Goal: Task Accomplishment & Management: Complete application form

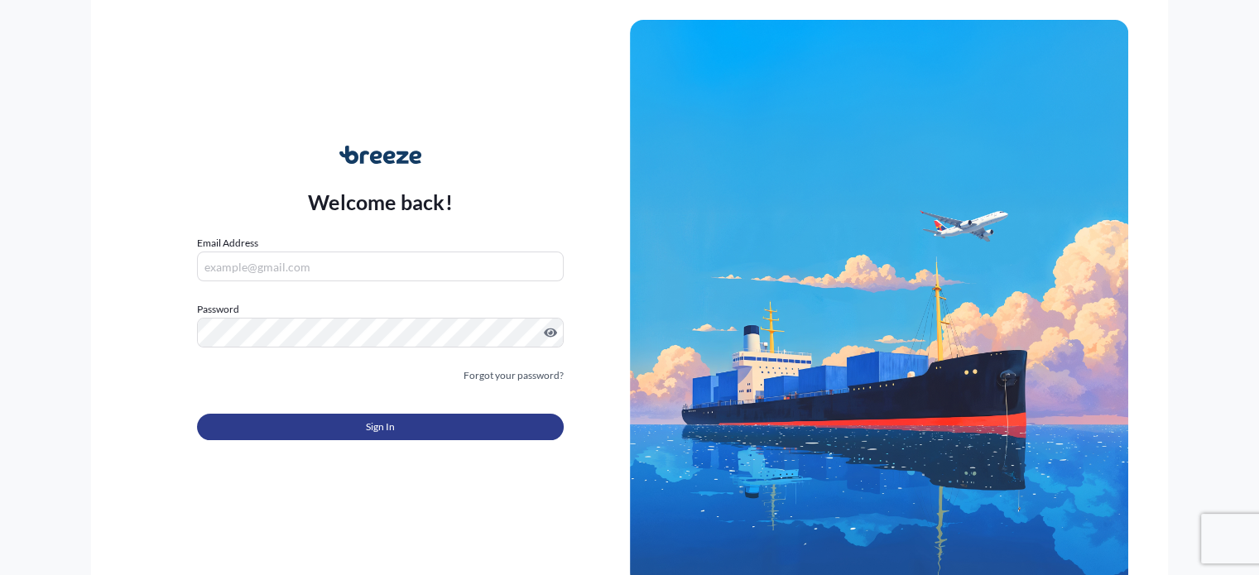
type input "[EMAIL_ADDRESS][PERSON_NAME][DOMAIN_NAME]"
click at [330, 434] on button "Sign In" at bounding box center [380, 427] width 366 height 26
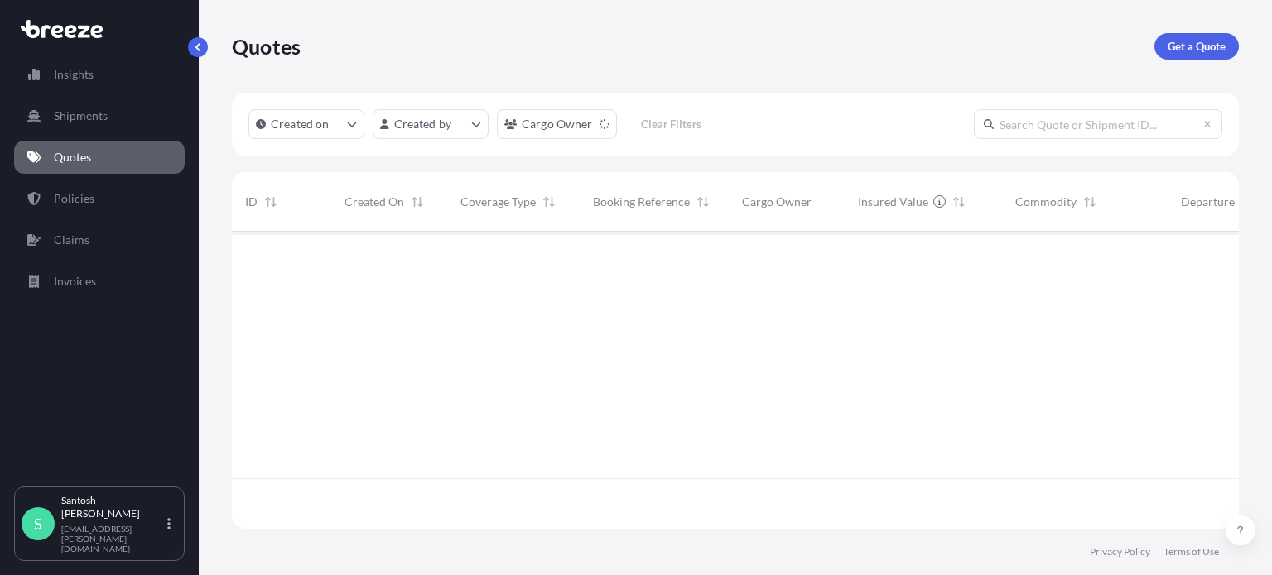
scroll to position [294, 994]
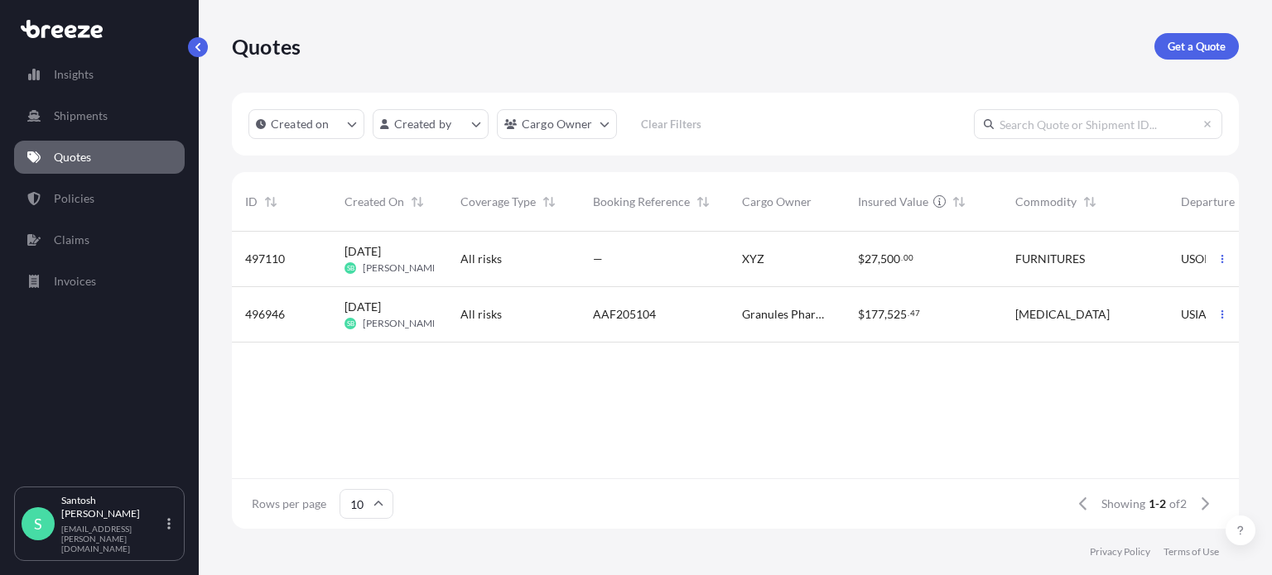
click at [753, 257] on span "XYZ" at bounding box center [753, 259] width 22 height 17
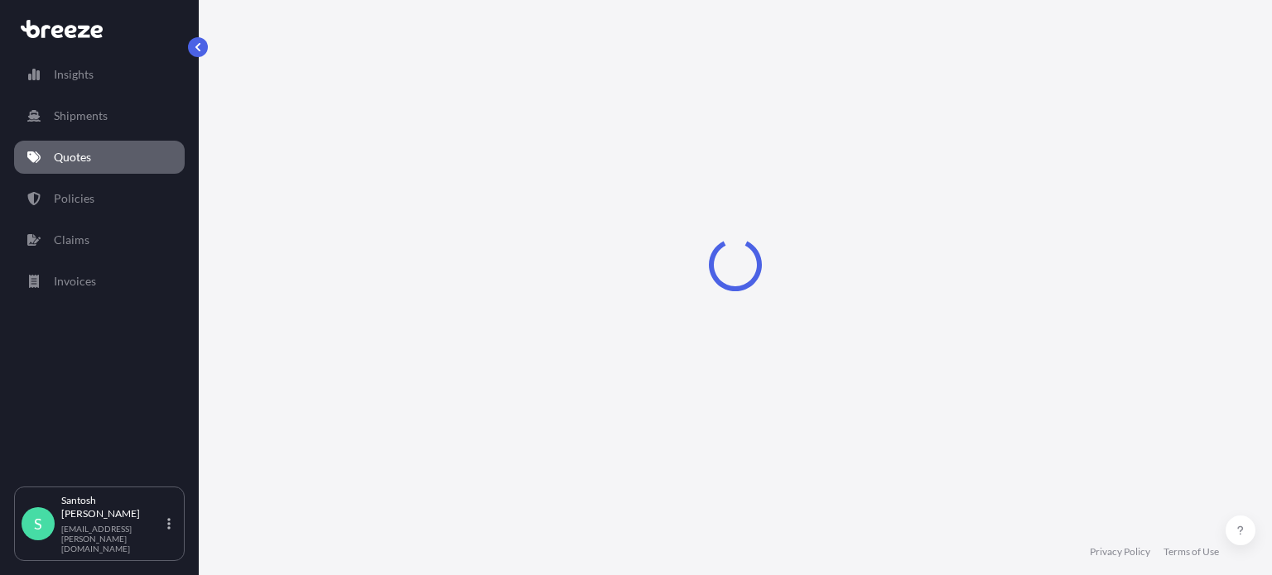
select select "Road"
select select "Sea"
select select "Rail"
select select "2"
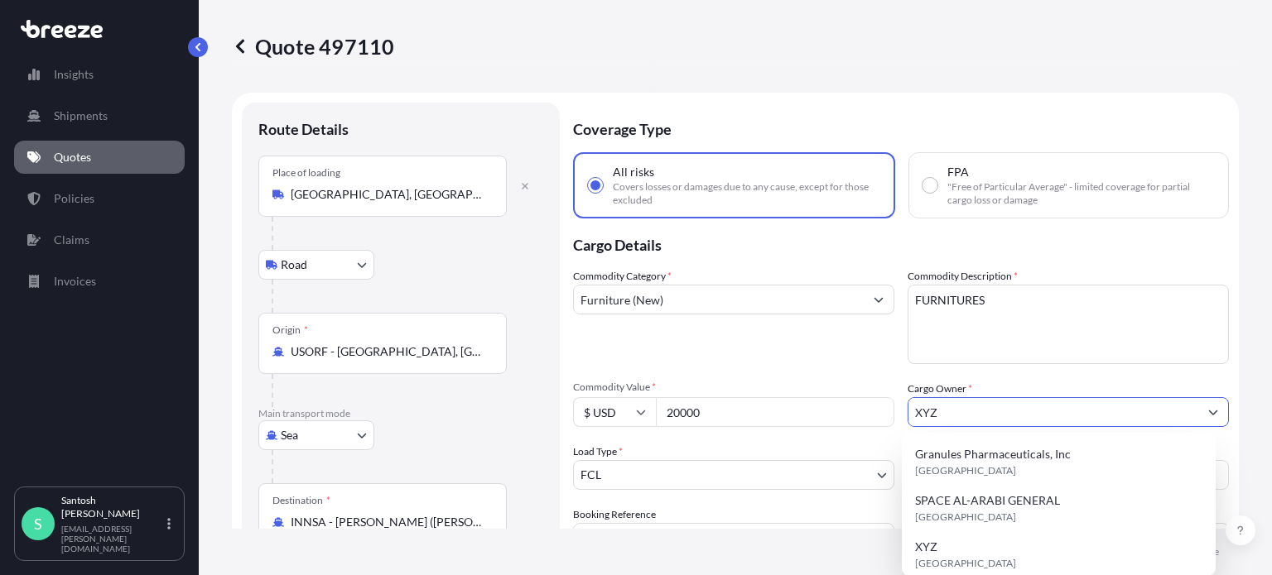
click at [961, 417] on input "XYZ" at bounding box center [1053, 412] width 290 height 30
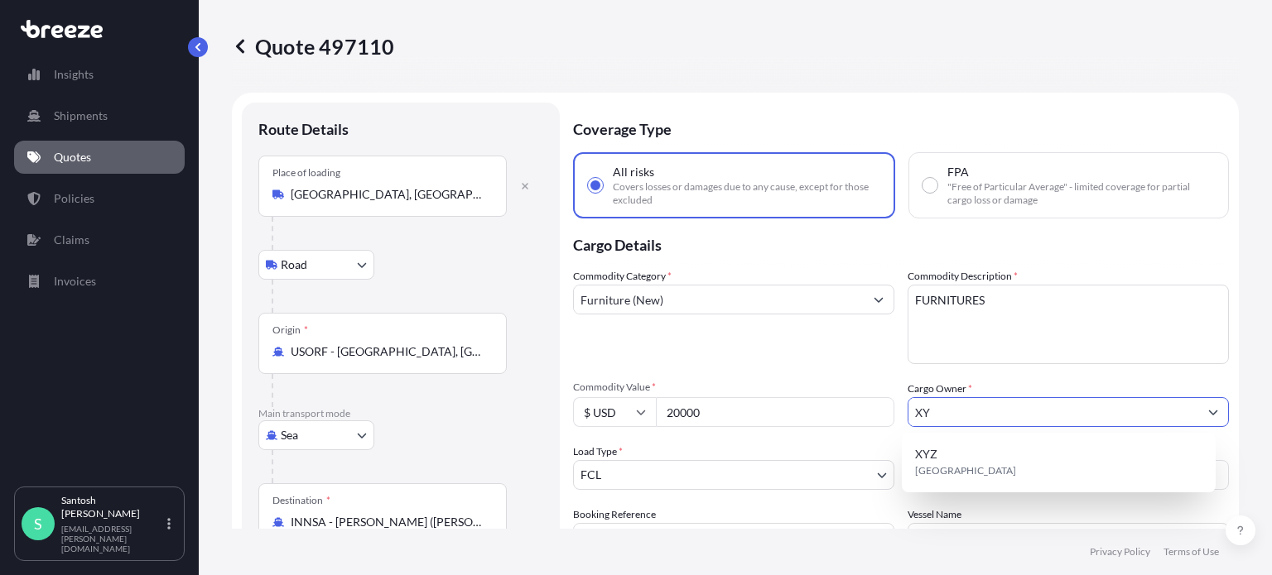
type input "X"
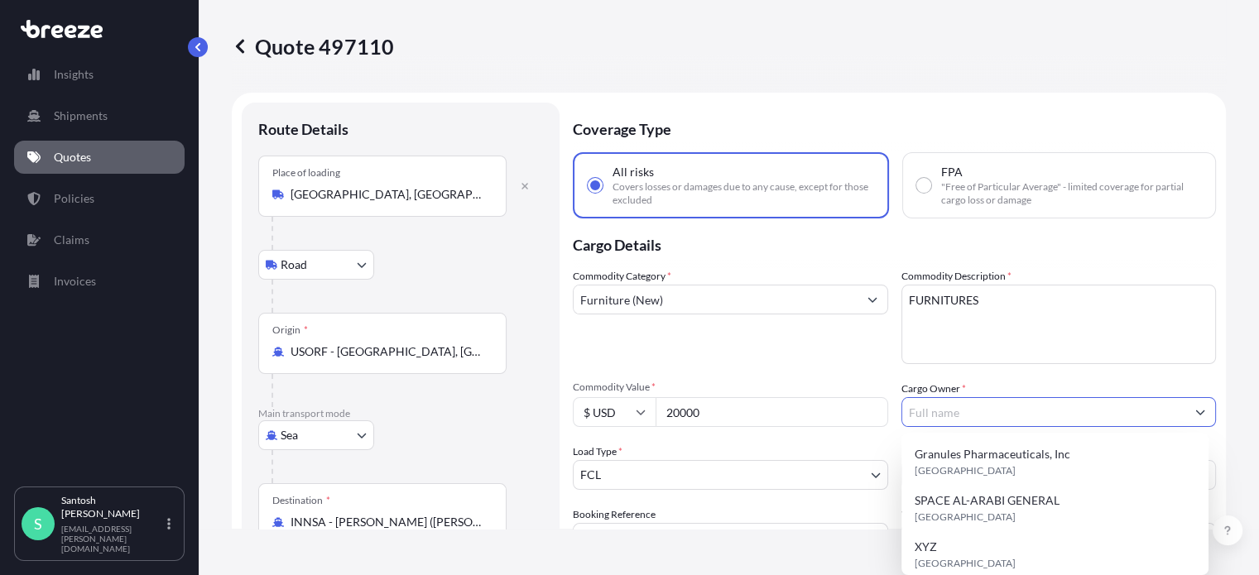
paste input "[PERSON_NAME]"
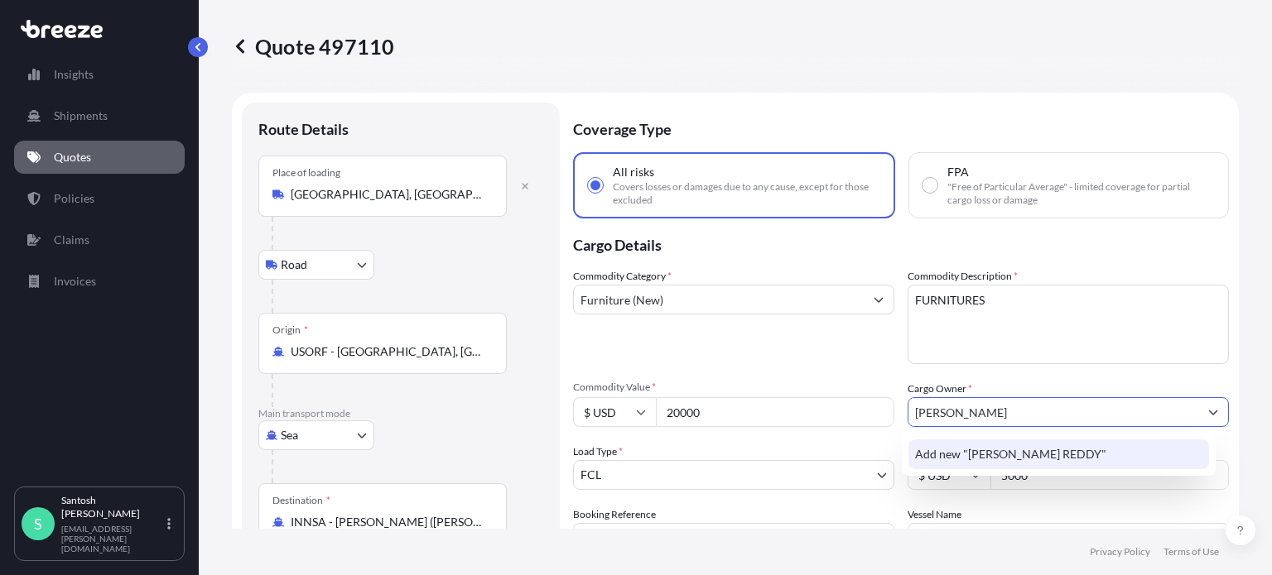
click at [1091, 446] on span "Add new "[PERSON_NAME] REDDY"" at bounding box center [1010, 454] width 191 height 17
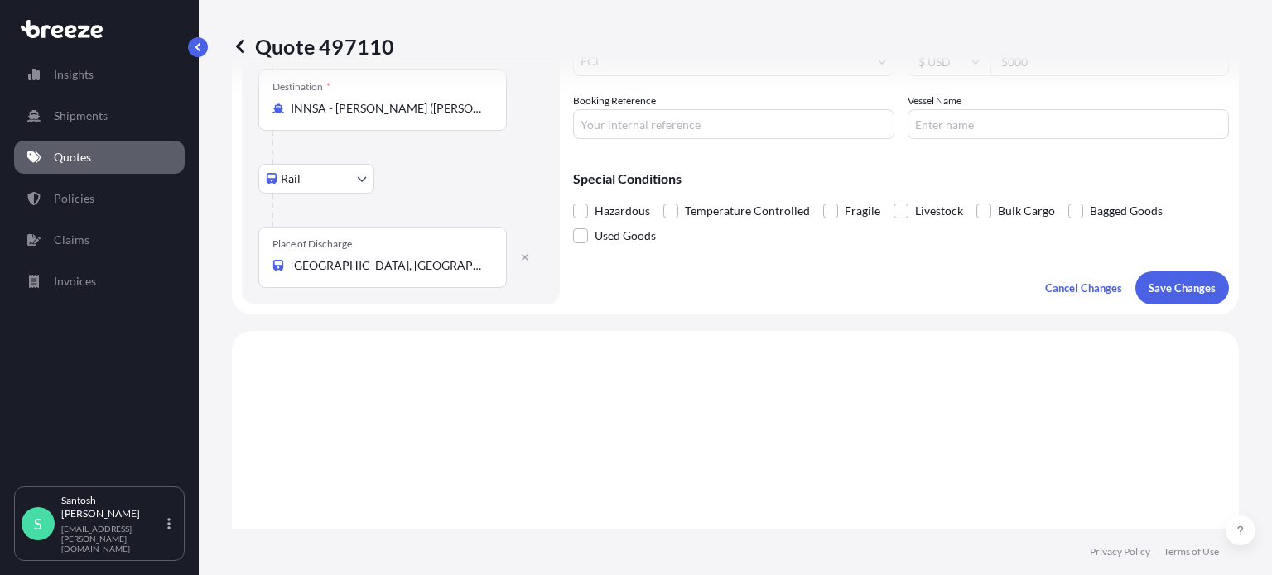
scroll to position [331, 0]
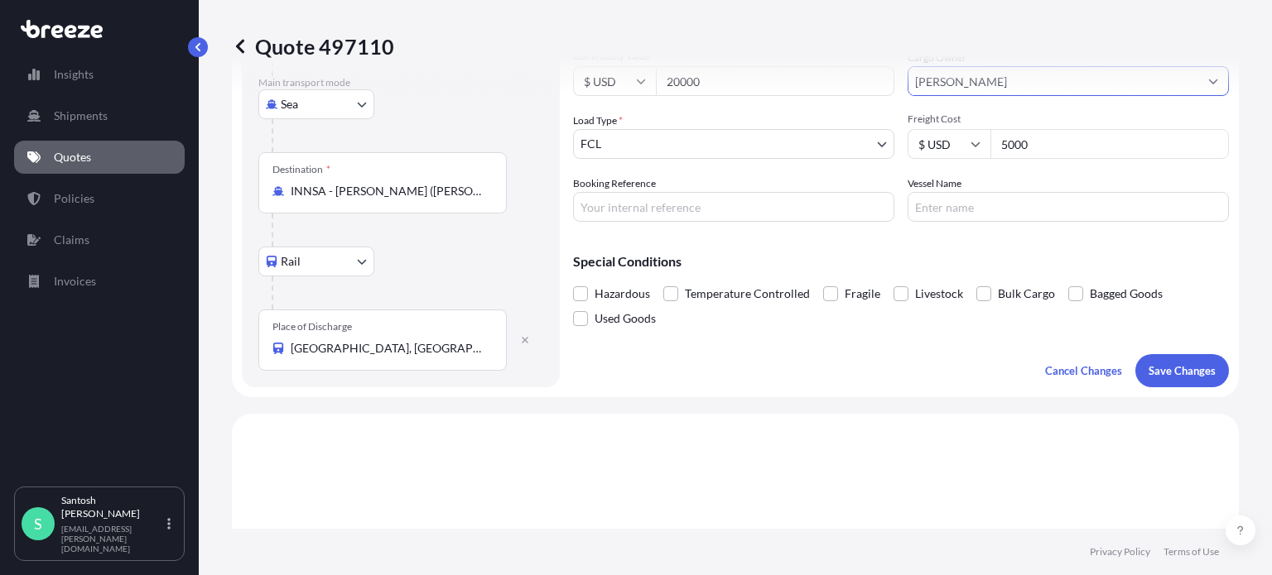
type input "[PERSON_NAME]"
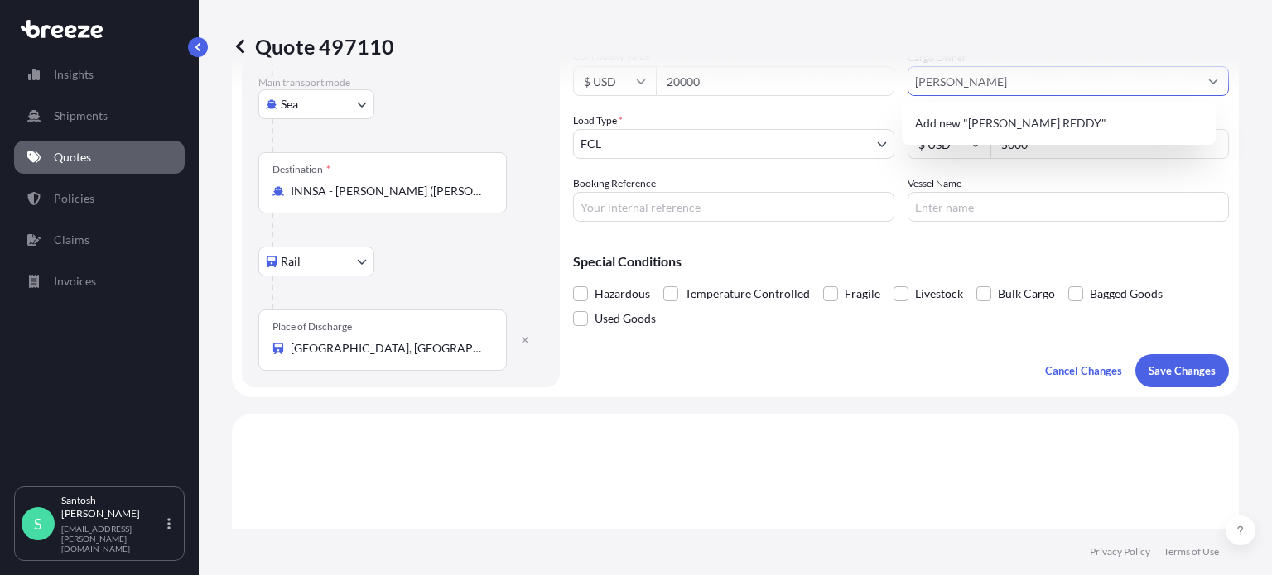
click at [623, 198] on input "Booking Reference" at bounding box center [733, 207] width 321 height 30
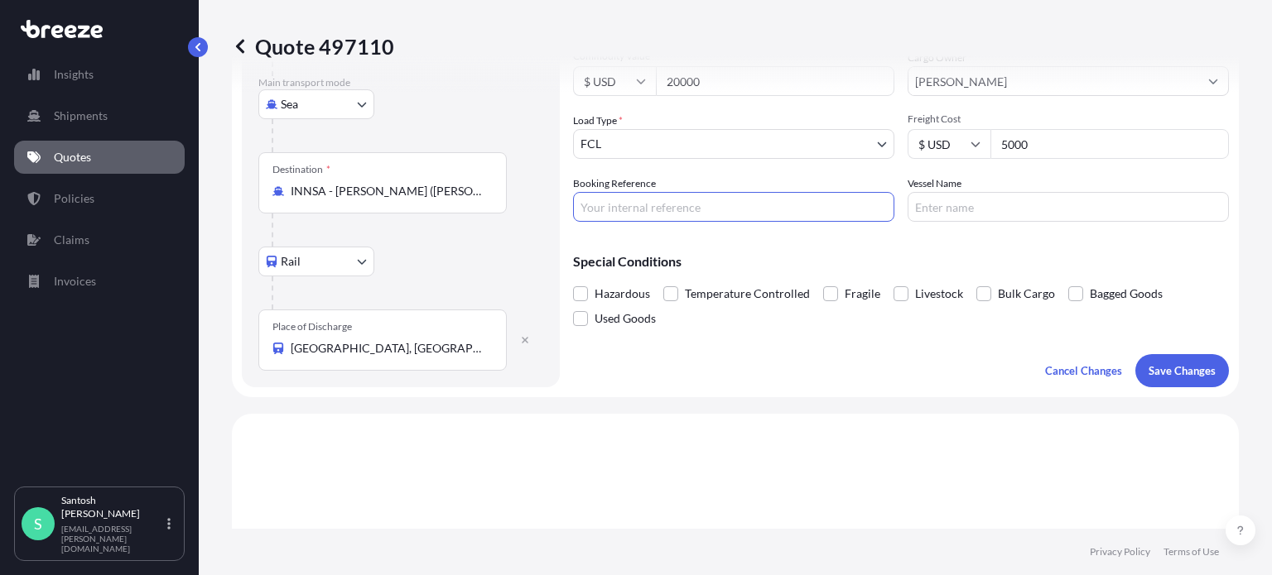
paste input "RICFGR171800"
type input "RICFGR171800"
click at [936, 204] on input "Vessel Name" at bounding box center [1067, 207] width 321 height 30
click at [950, 195] on input "Vessel Name" at bounding box center [1067, 207] width 321 height 30
paste input "ONE THESEUS"
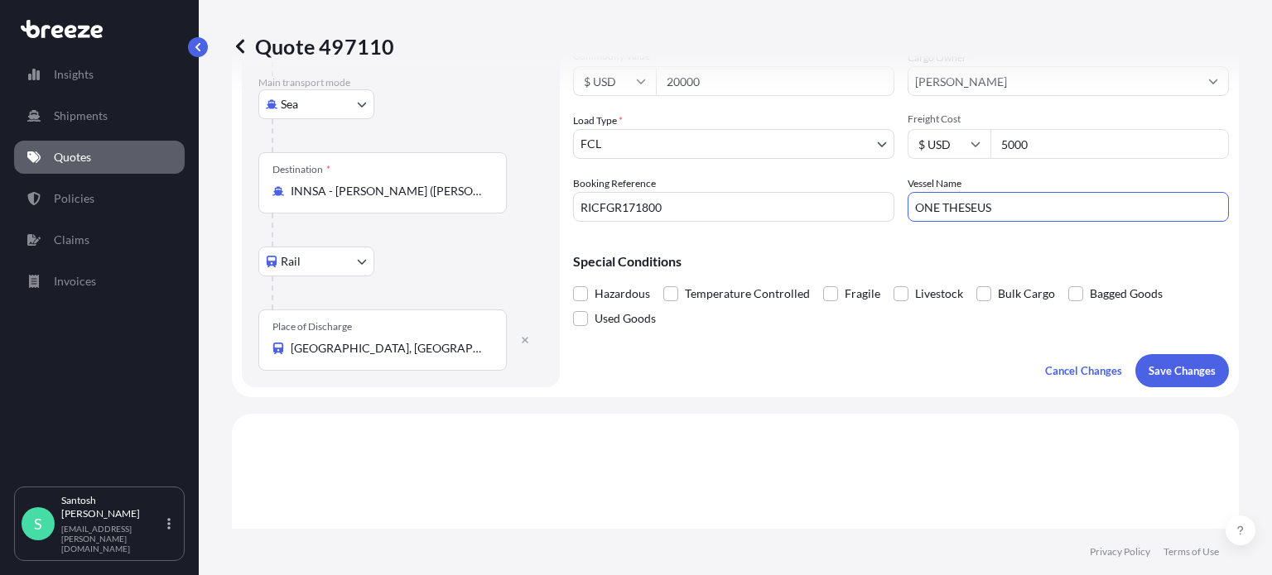
scroll to position [414, 0]
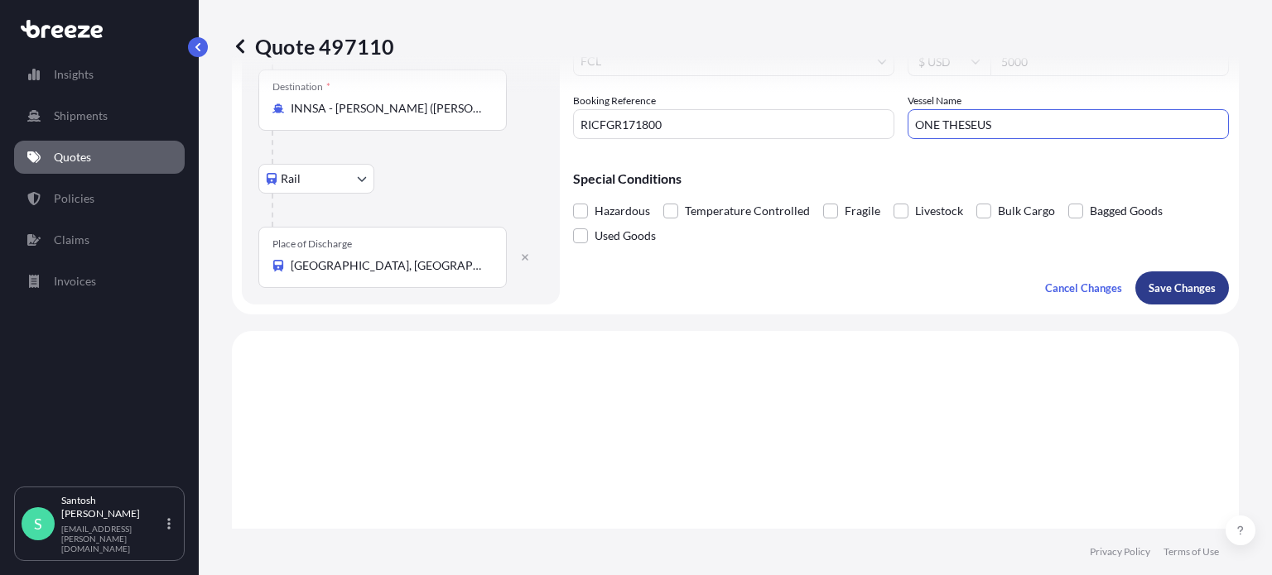
type input "ONE THESEUS"
click at [1157, 292] on p "Save Changes" at bounding box center [1181, 288] width 67 height 17
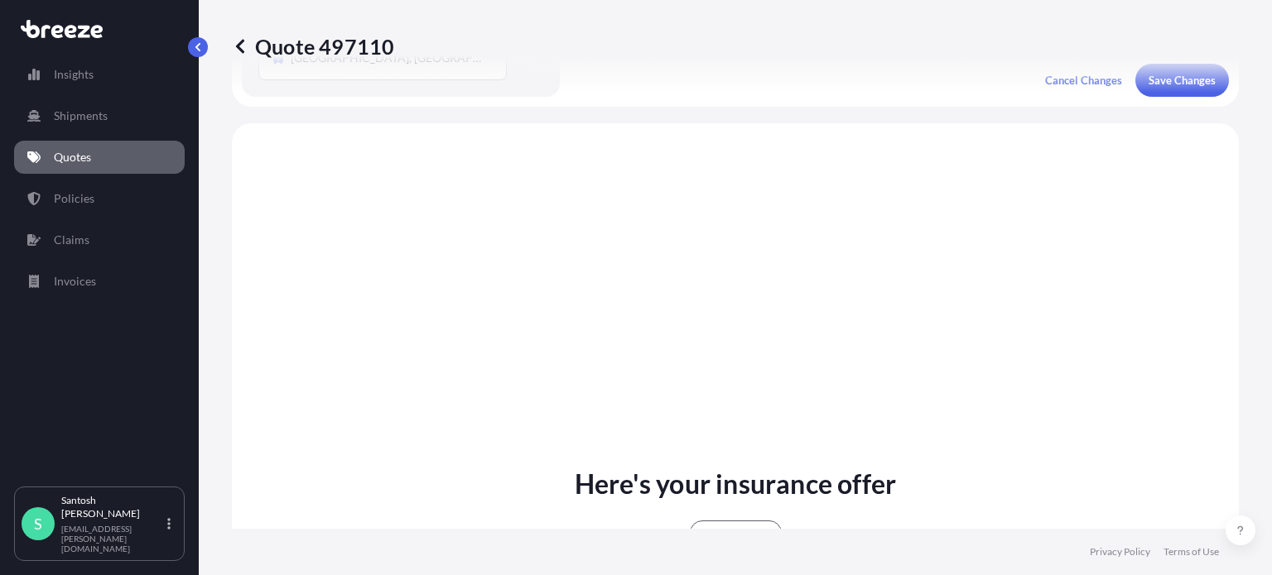
scroll to position [661, 0]
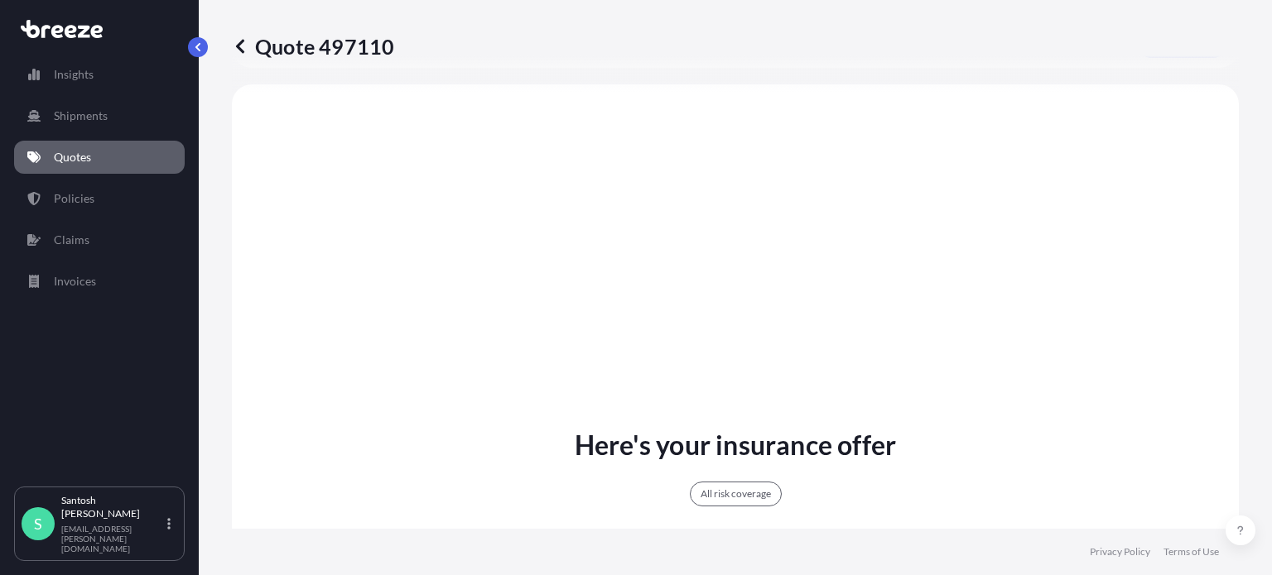
select select "Road"
select select "Sea"
select select "Rail"
select select "2"
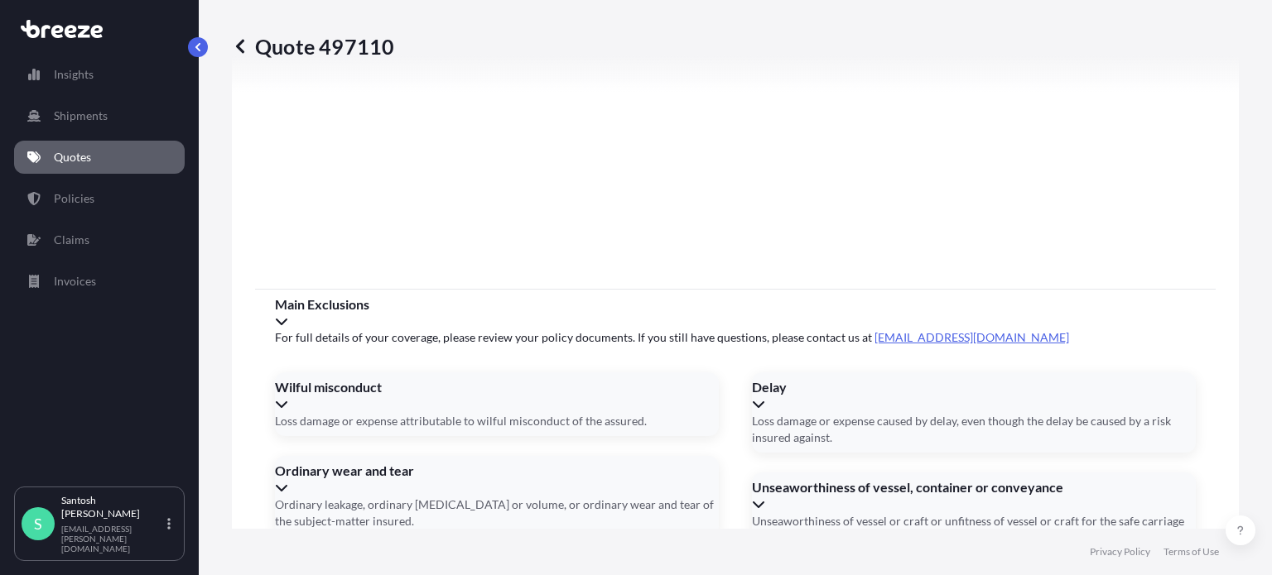
scroll to position [2429, 0]
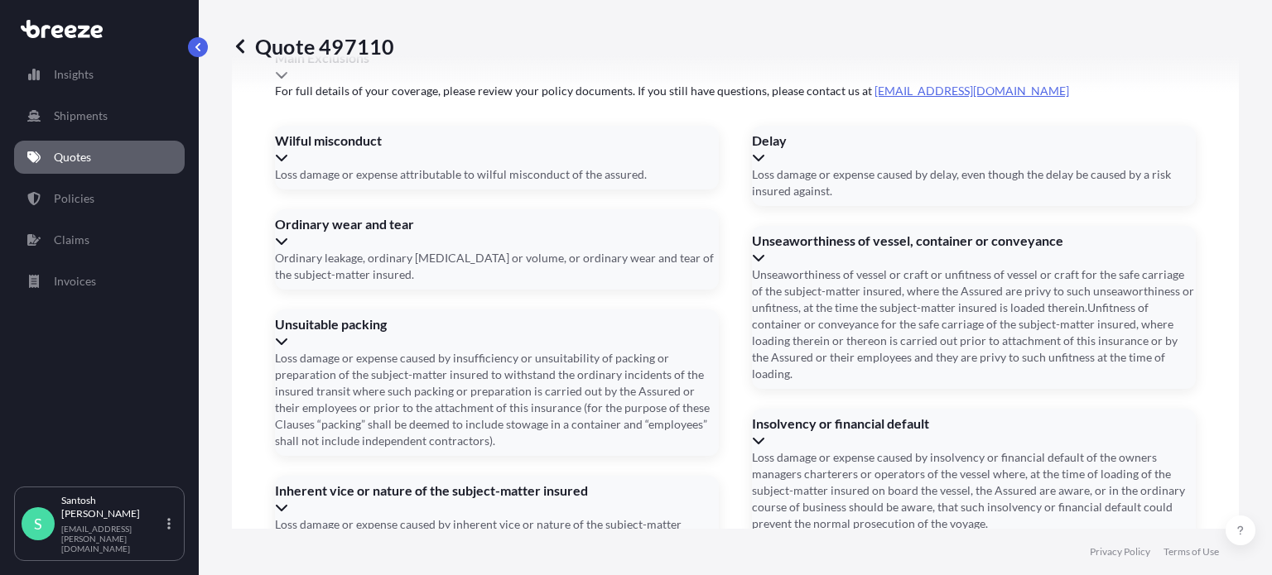
paste input "[STREET_ADDRESS]"
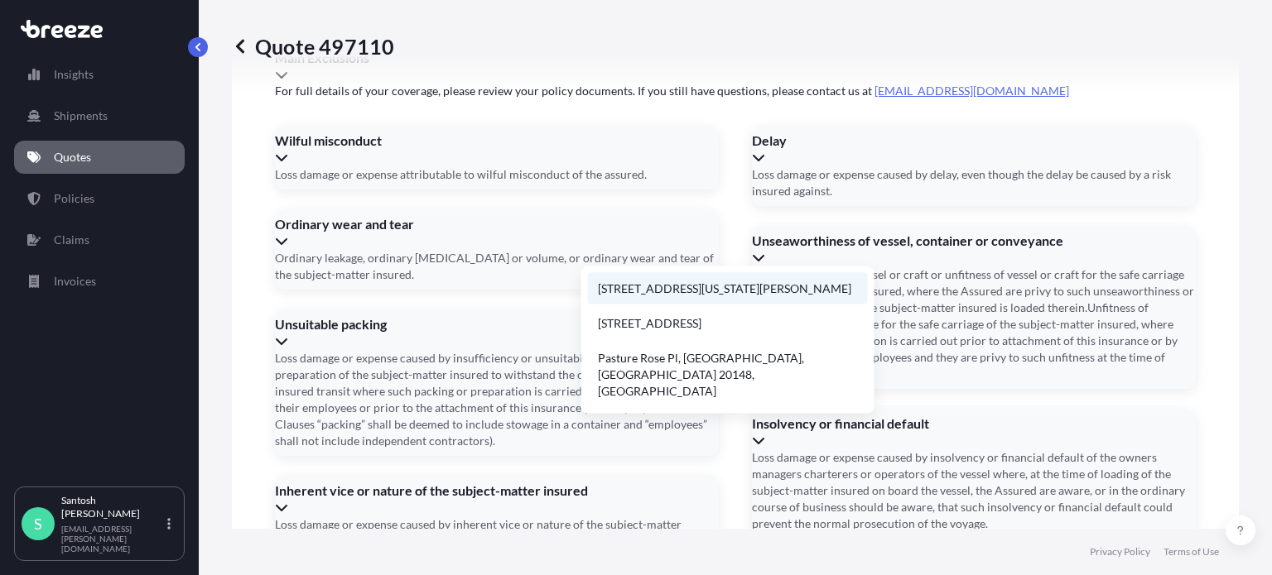
click at [763, 289] on li "[STREET_ADDRESS][US_STATE][PERSON_NAME]" at bounding box center [728, 288] width 280 height 31
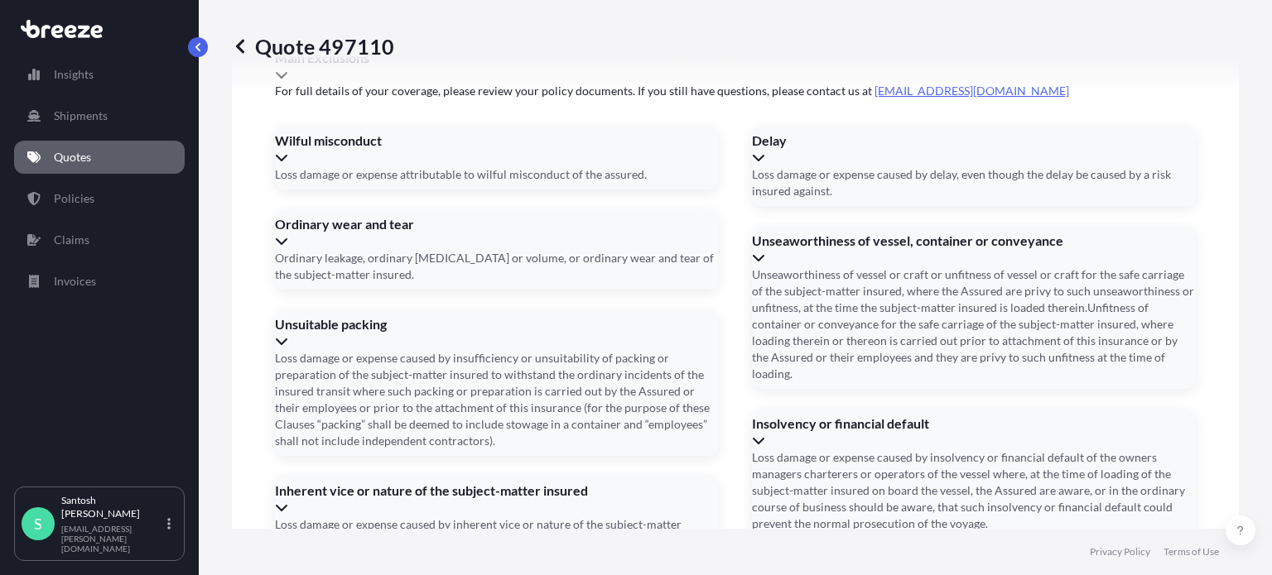
type input "[STREET_ADDRESS][US_STATE][PERSON_NAME][PERSON_NAME]"
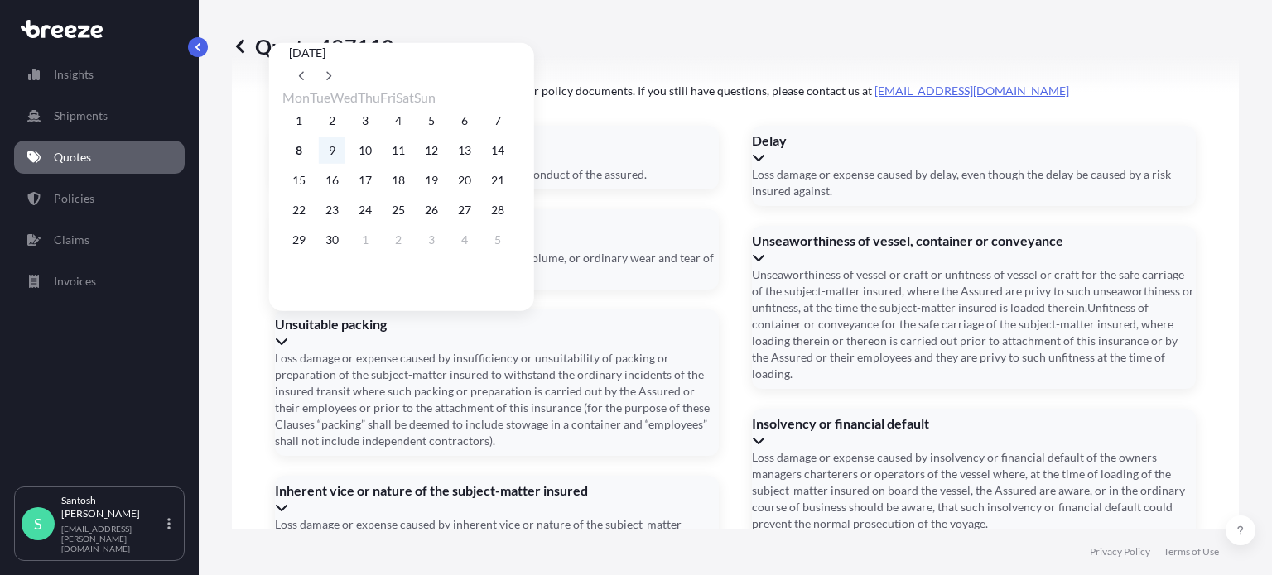
click at [333, 152] on button "9" at bounding box center [332, 150] width 26 height 26
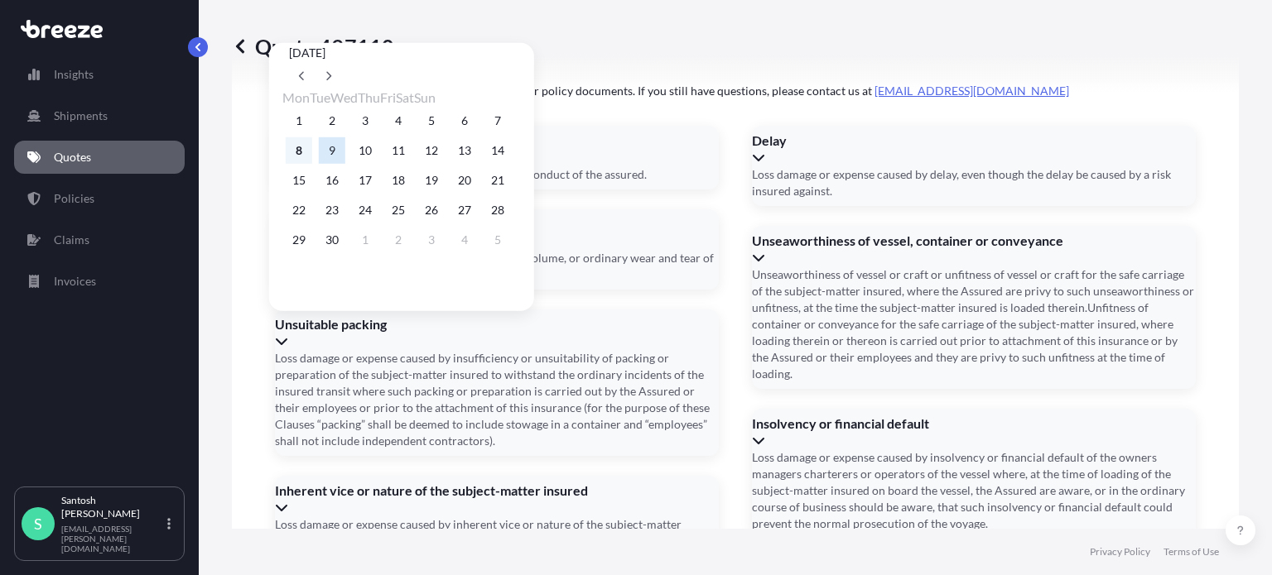
click at [296, 156] on button "8" at bounding box center [299, 150] width 26 height 26
type input "[DATE]"
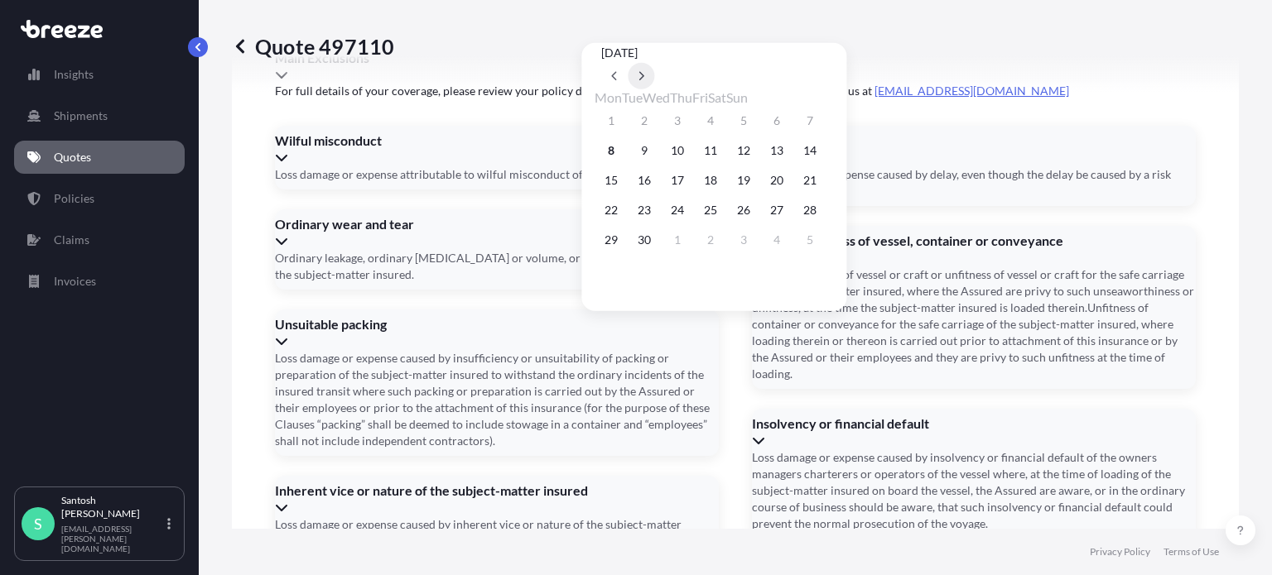
click at [645, 71] on icon at bounding box center [641, 76] width 7 height 10
click at [648, 253] on button "28" at bounding box center [644, 240] width 26 height 26
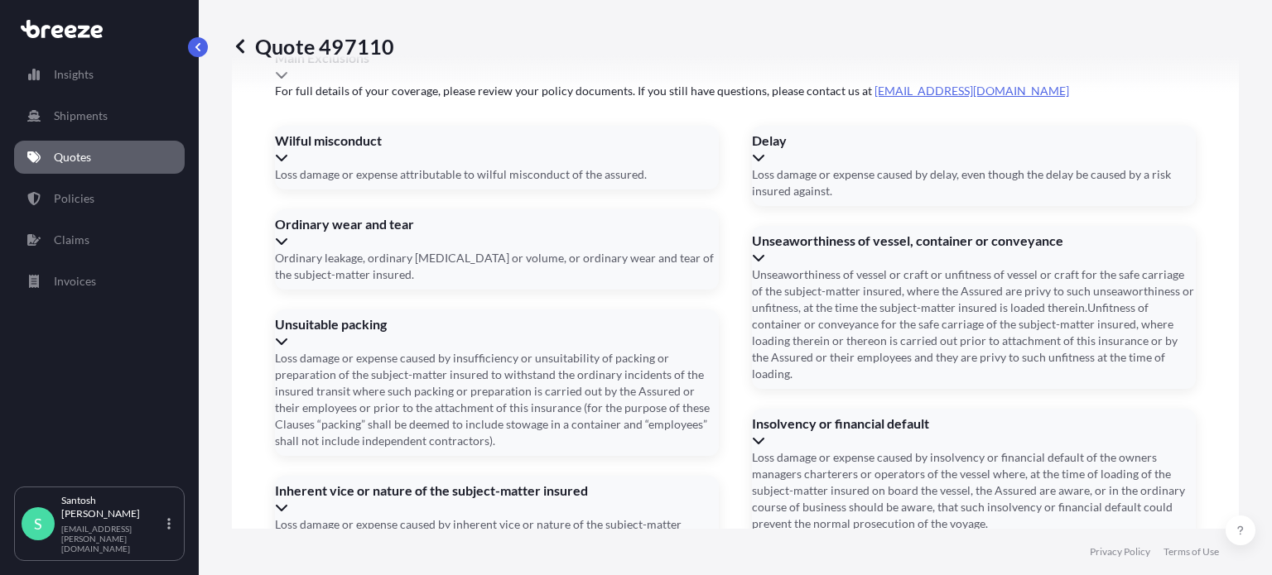
type input "[DATE]"
paste input "TCLU1793503"
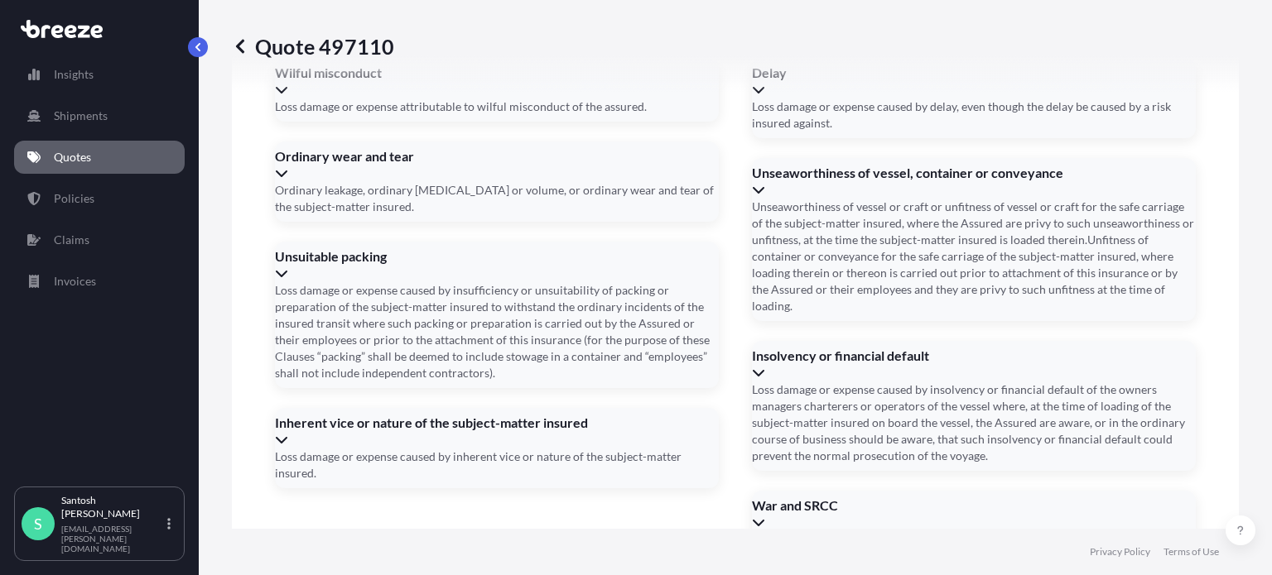
type input "TCLU1793503"
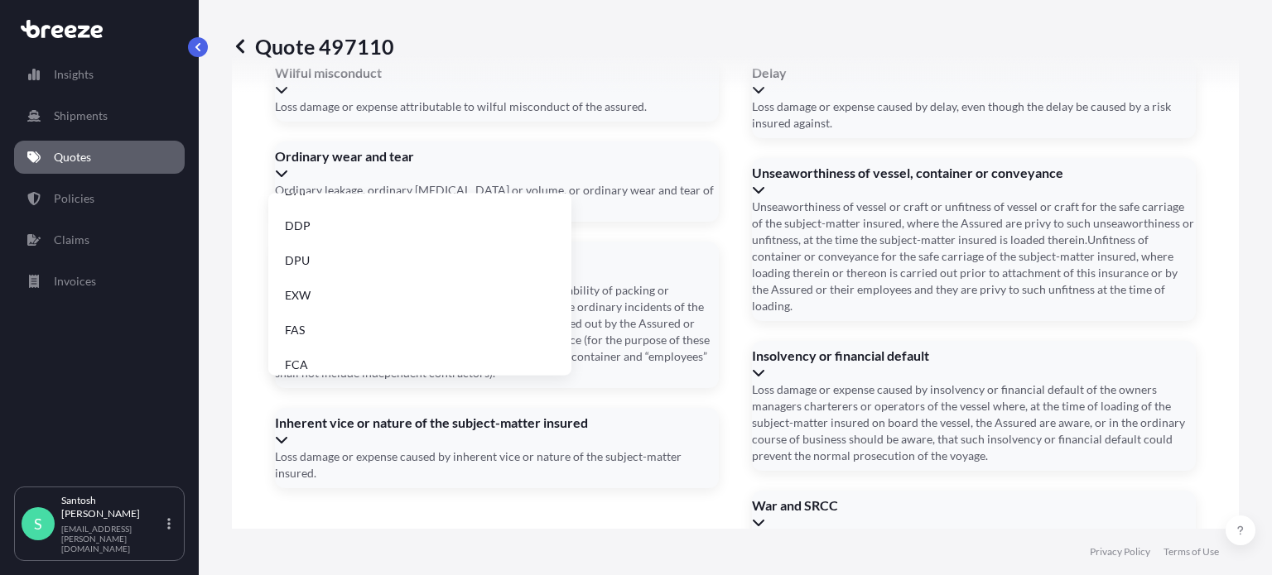
scroll to position [210, 0]
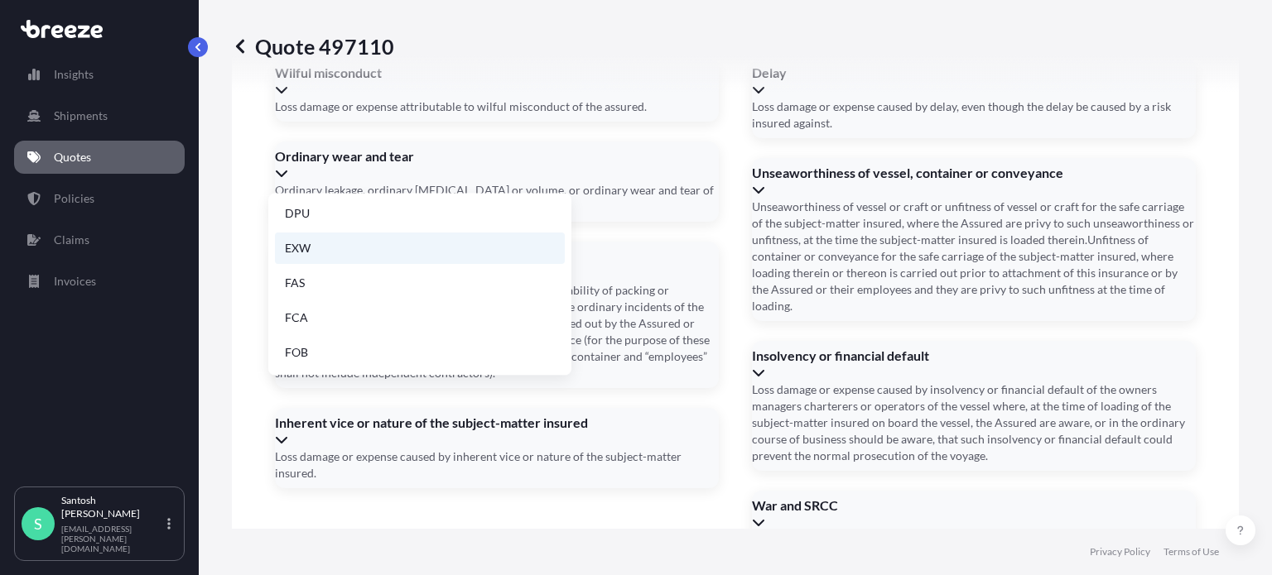
click at [438, 251] on li "EXW" at bounding box center [420, 248] width 290 height 31
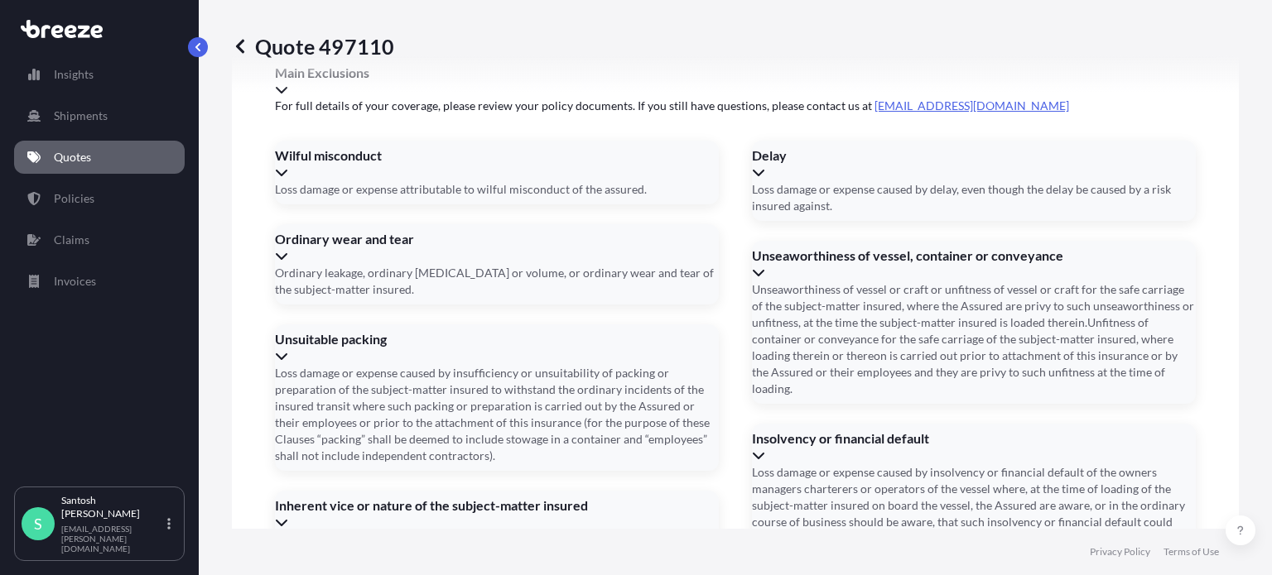
scroll to position [2497, 0]
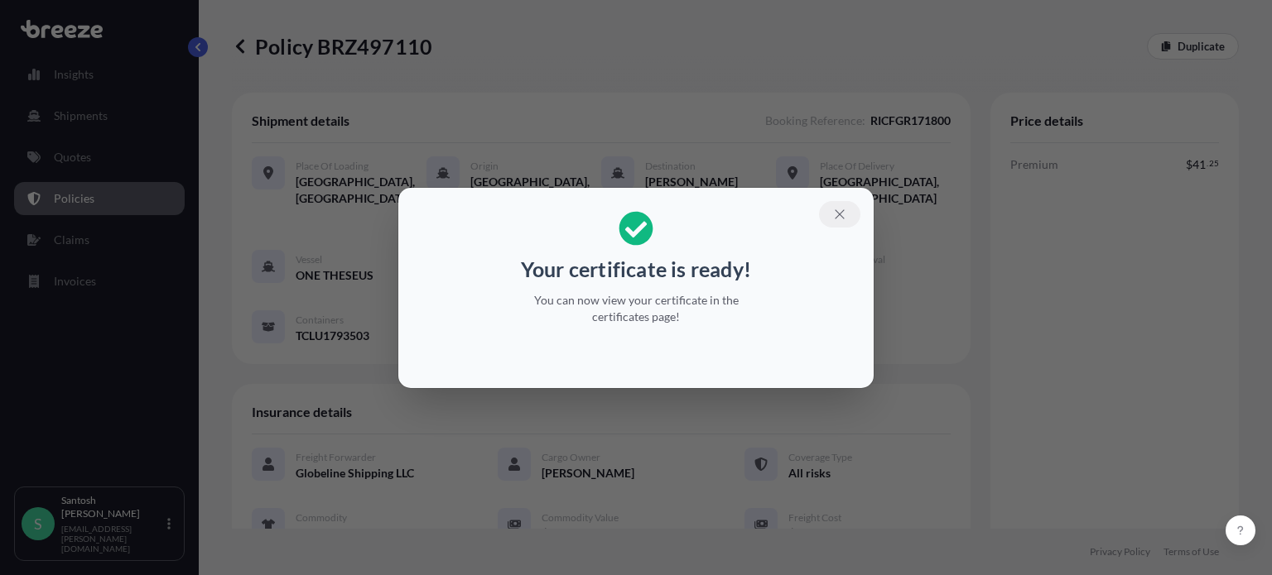
click at [838, 211] on icon "button" at bounding box center [839, 214] width 15 height 15
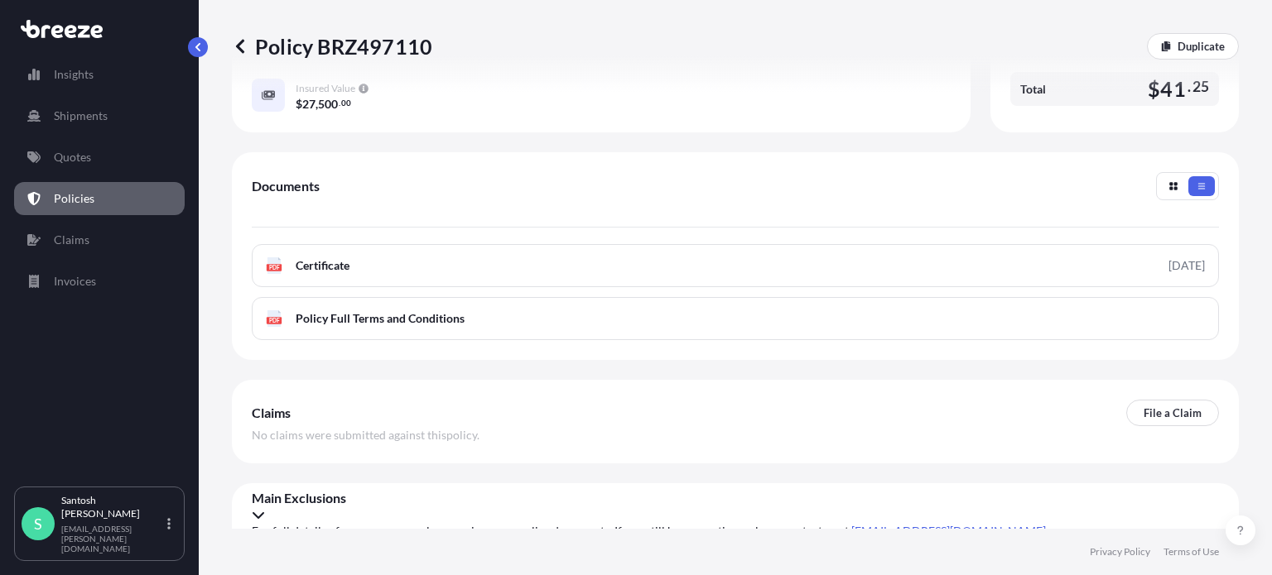
scroll to position [495, 0]
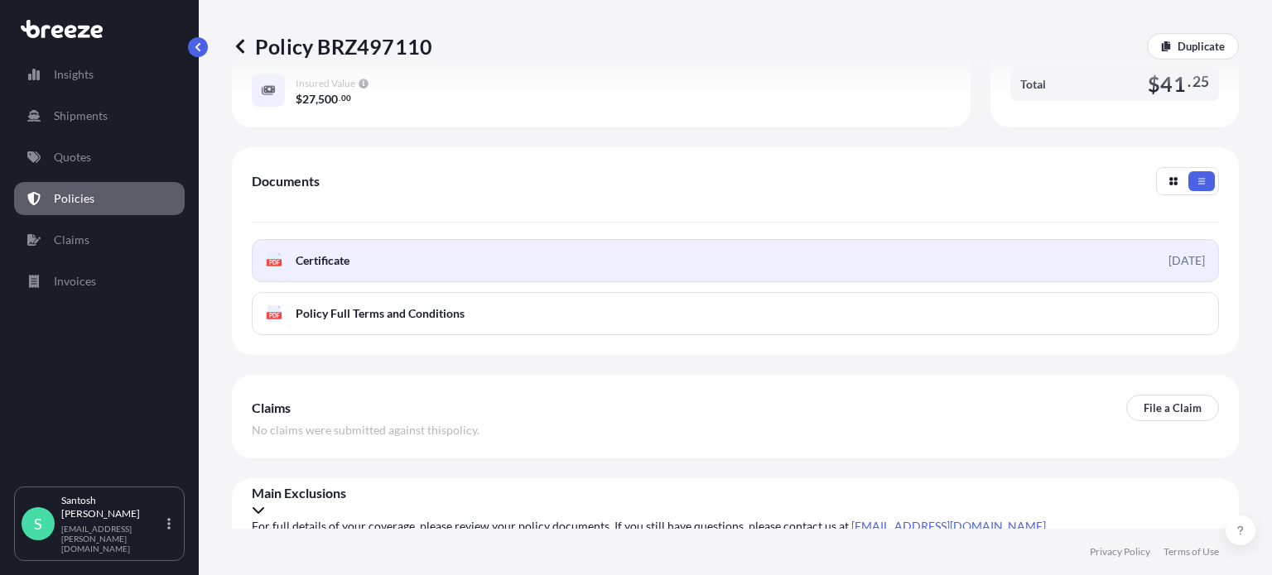
click at [1126, 254] on link "PDF Certificate [DATE]" at bounding box center [735, 260] width 967 height 43
